Goal: Transaction & Acquisition: Purchase product/service

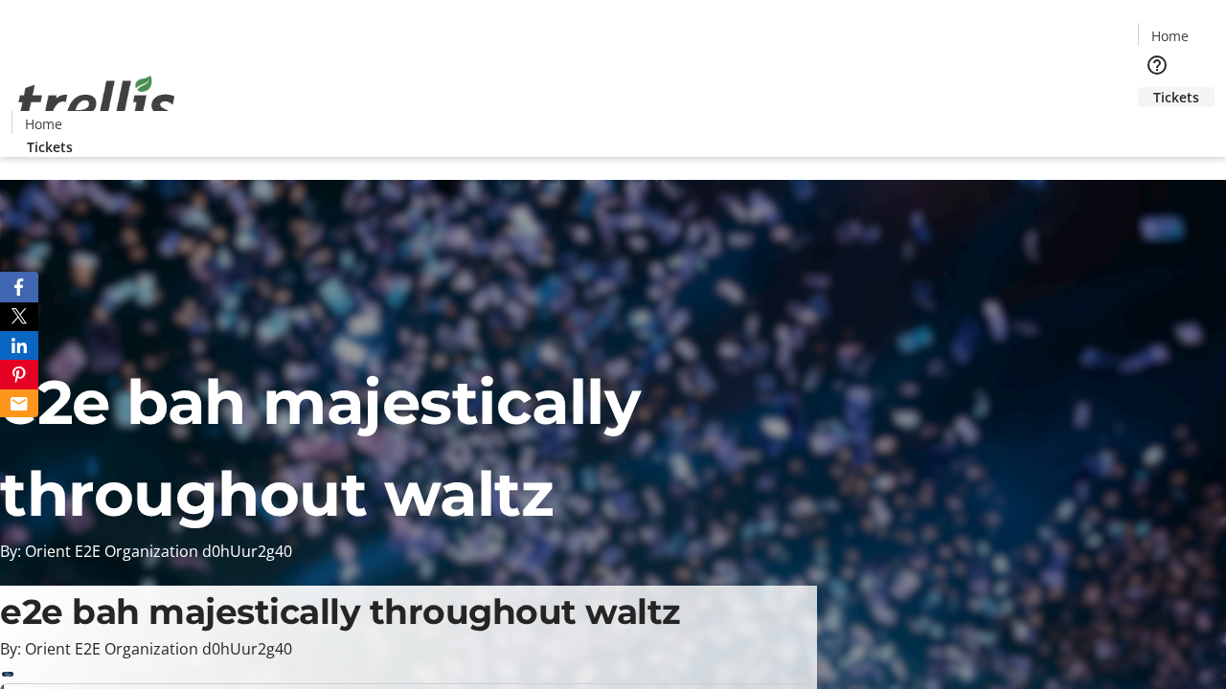
click at [1153, 87] on span "Tickets" at bounding box center [1176, 97] width 46 height 20
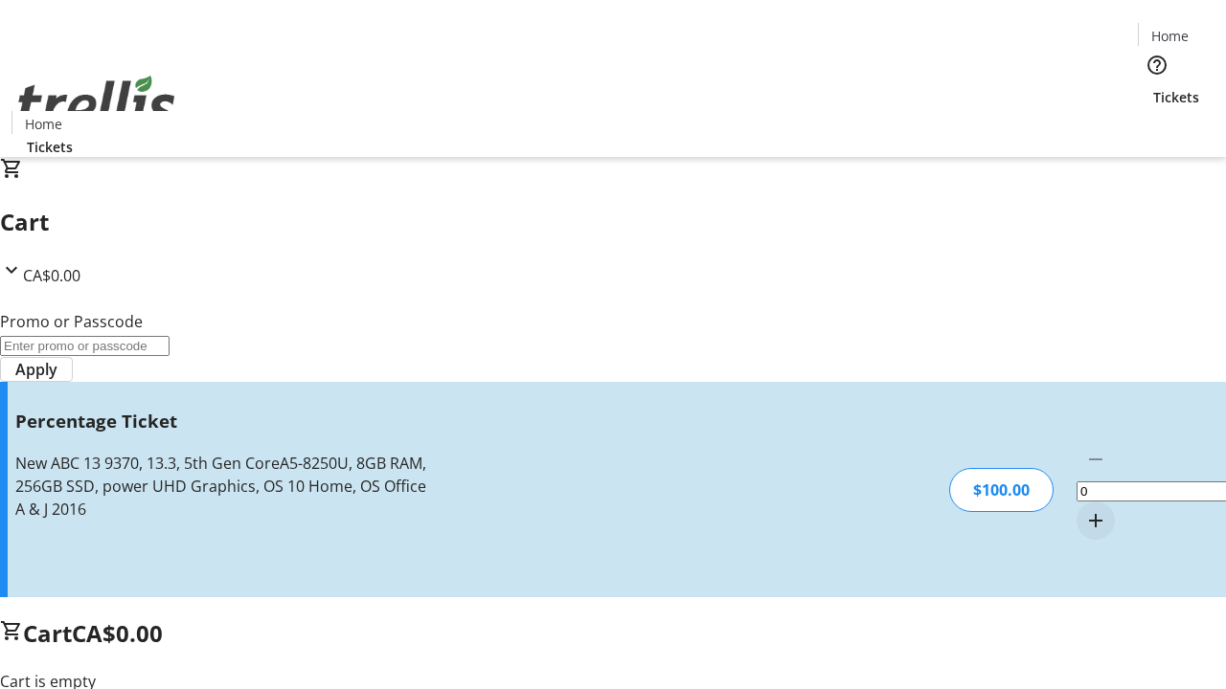
click at [1084, 509] on mat-icon "Increment by one" at bounding box center [1095, 520] width 23 height 23
type input "1"
type input "BAR"
